Goal: Check status: Check status

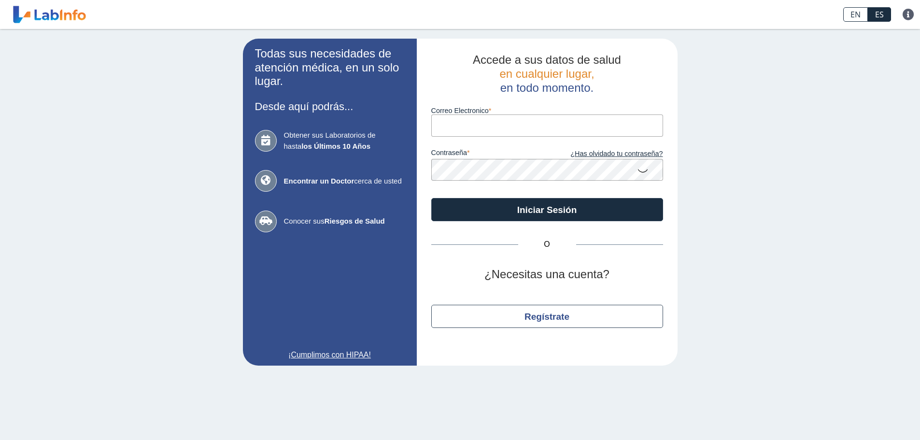
click at [489, 121] on input "Correo Electronico" at bounding box center [547, 126] width 232 height 22
type input "[EMAIL_ADDRESS][DOMAIN_NAME]"
click at [431, 198] on button "Iniciar Sesión" at bounding box center [547, 209] width 232 height 23
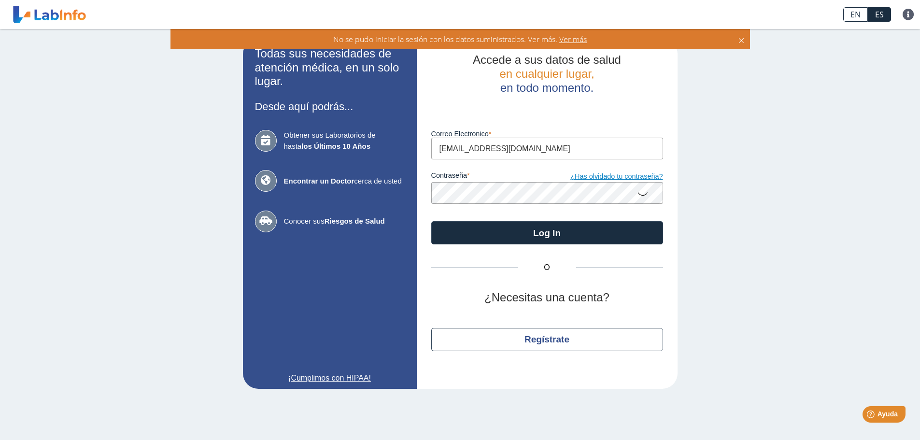
click at [431, 221] on button "Log In" at bounding box center [547, 232] width 232 height 23
click at [643, 196] on icon at bounding box center [643, 193] width 12 height 19
click at [625, 177] on link "¿Has olvidado tu contraseña?" at bounding box center [605, 177] width 116 height 11
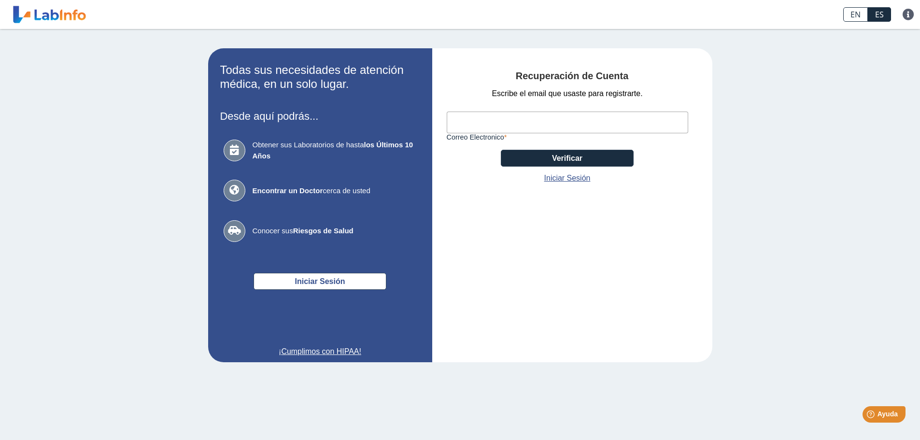
click at [538, 121] on input "Correo Electronico" at bounding box center [568, 123] width 242 height 22
type input "[EMAIL_ADDRESS][DOMAIN_NAME]"
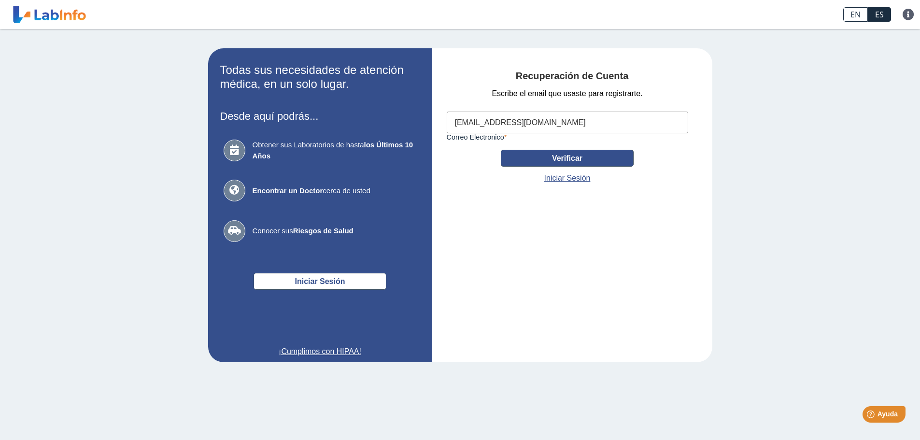
click at [565, 157] on button "Verificar" at bounding box center [567, 158] width 133 height 17
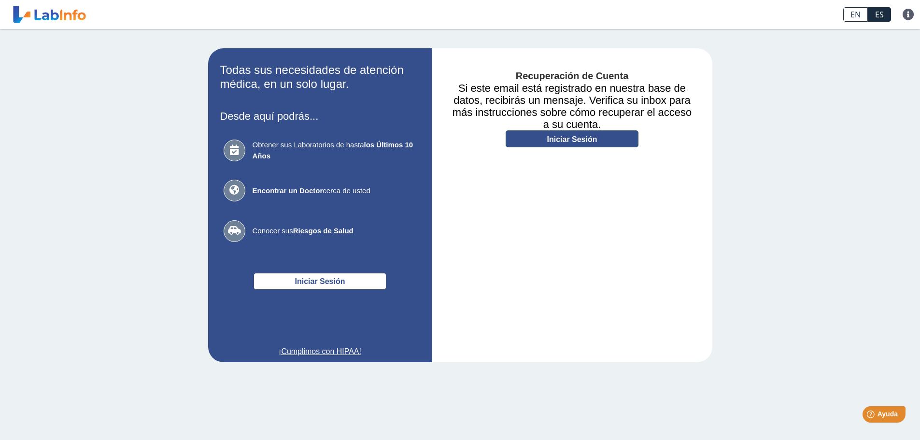
click at [584, 145] on link "Iniciar Sesión" at bounding box center [572, 138] width 133 height 17
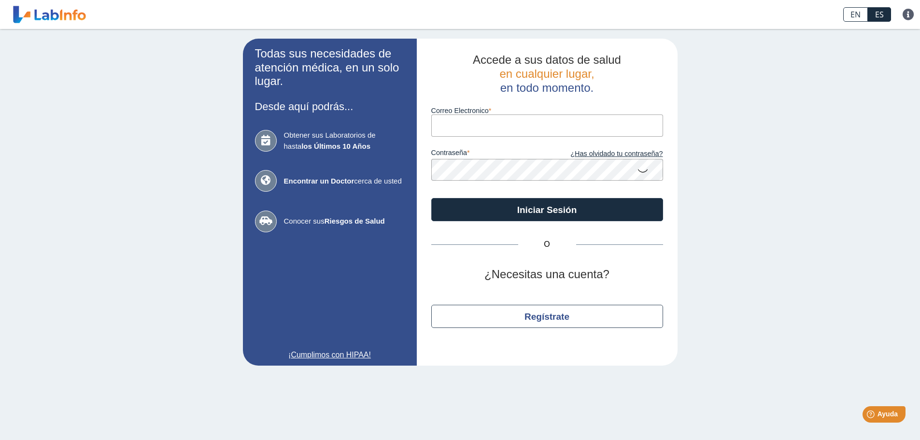
click at [557, 129] on input "Correo Electronico" at bounding box center [547, 126] width 232 height 22
type input "[EMAIL_ADDRESS][DOMAIN_NAME]"
click at [431, 198] on button "Iniciar Sesión" at bounding box center [547, 209] width 232 height 23
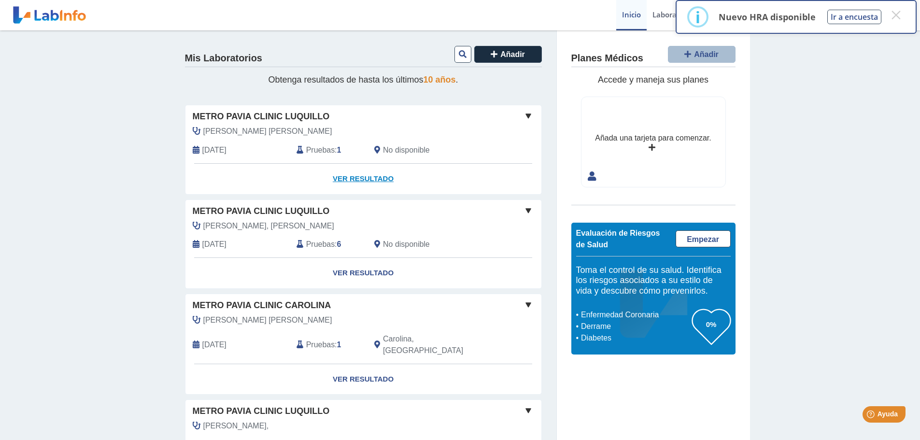
click at [356, 178] on link "Ver Resultado" at bounding box center [364, 179] width 356 height 30
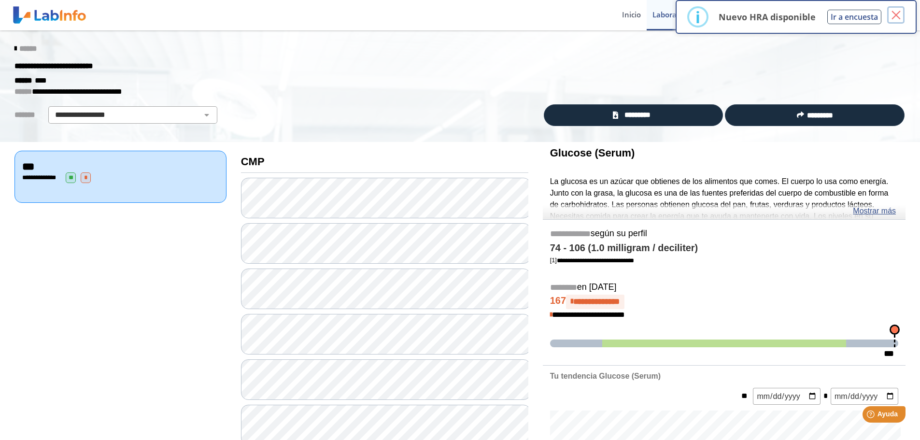
click at [902, 16] on button "×" at bounding box center [896, 14] width 17 height 17
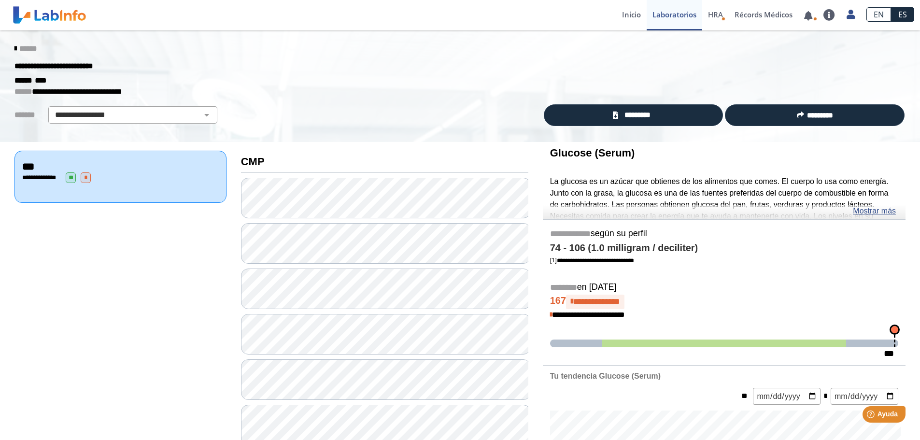
click at [42, 177] on span "**********" at bounding box center [42, 177] width 27 height 6
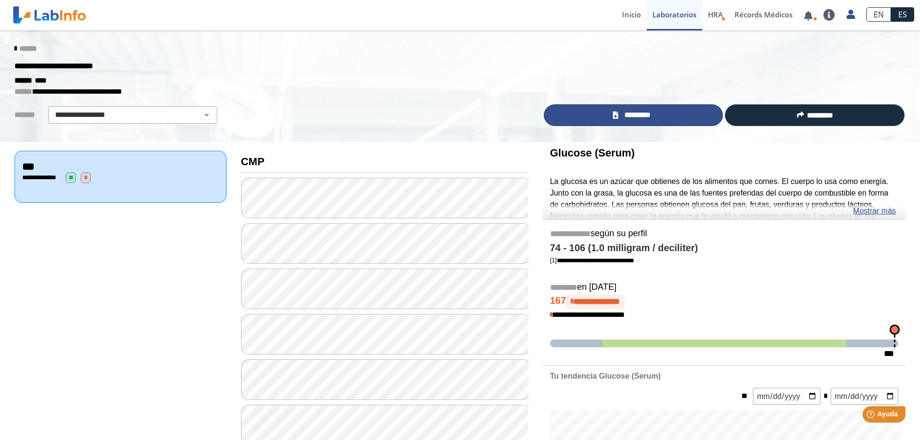
click at [637, 117] on span "*********" at bounding box center [637, 115] width 33 height 11
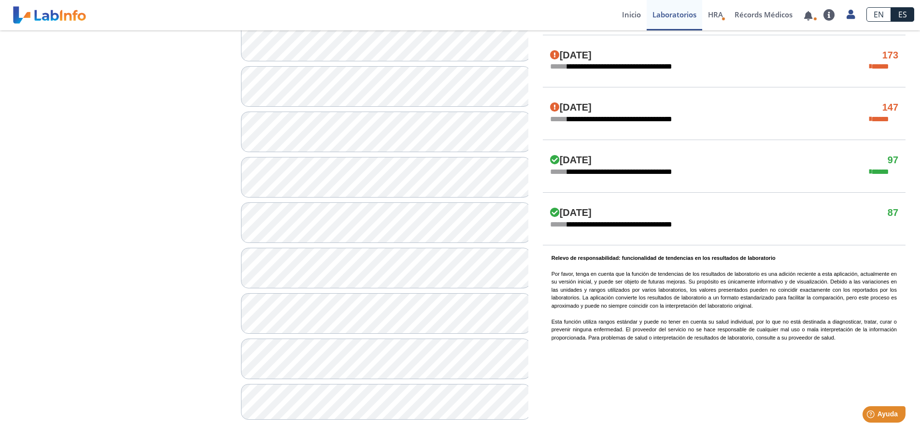
scroll to position [615, 0]
